Goal: Task Accomplishment & Management: Manage account settings

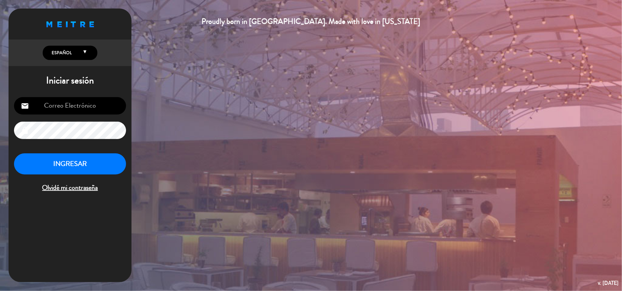
type input "[EMAIL_ADDRESS][DOMAIN_NAME]"
click at [75, 163] on button "INGRESAR" at bounding box center [70, 165] width 112 height 22
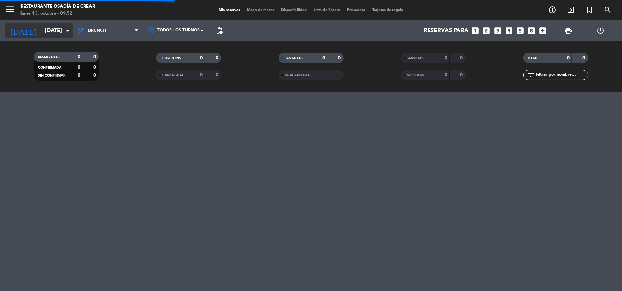
click at [55, 32] on input "[DATE]" at bounding box center [78, 30] width 74 height 13
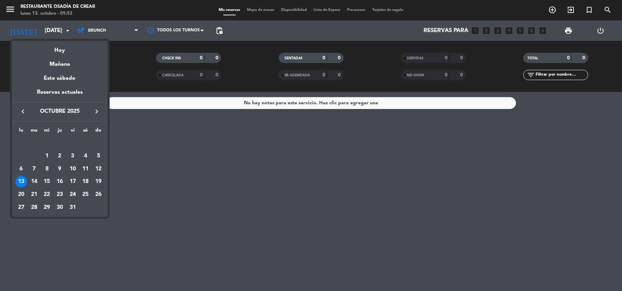
click at [84, 171] on div "11" at bounding box center [86, 169] width 12 height 12
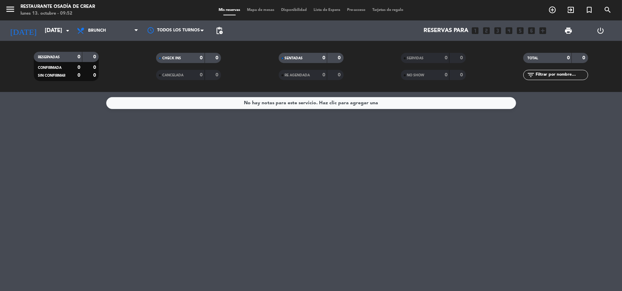
type input "[DATE]"
click at [10, 11] on icon "menu" at bounding box center [10, 9] width 10 height 10
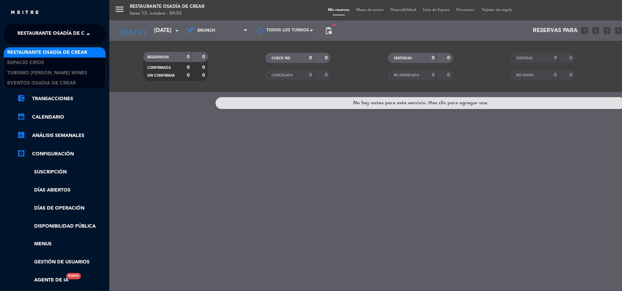
click at [59, 31] on span "Restaurante Osadía de Crear" at bounding box center [57, 34] width 80 height 14
click at [51, 53] on span "Restaurante Osadía de Crear" at bounding box center [47, 53] width 80 height 8
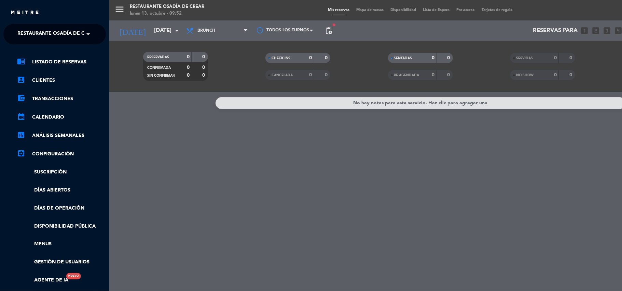
click at [135, 145] on div "menu Restaurante Osadía de Crear [DATE] 13. octubre - 09:52 Mis reservas Mapa d…" at bounding box center [420, 145] width 622 height 291
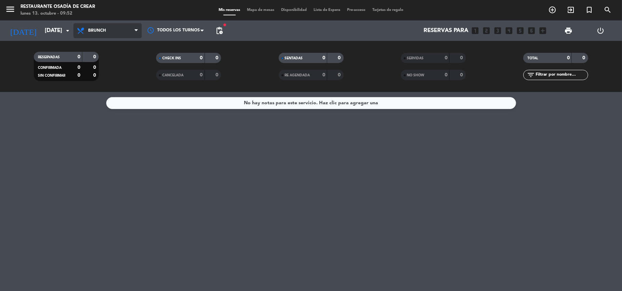
click at [125, 25] on span "Brunch" at bounding box center [107, 30] width 68 height 15
click at [122, 46] on div "menu Restaurante Osadía de Crear [DATE] 13. octubre - 09:52 Mis reservas Mapa d…" at bounding box center [311, 46] width 622 height 92
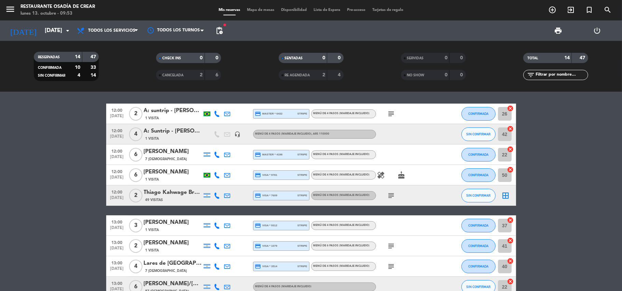
scroll to position [2, 0]
